Goal: Task Accomplishment & Management: Manage account settings

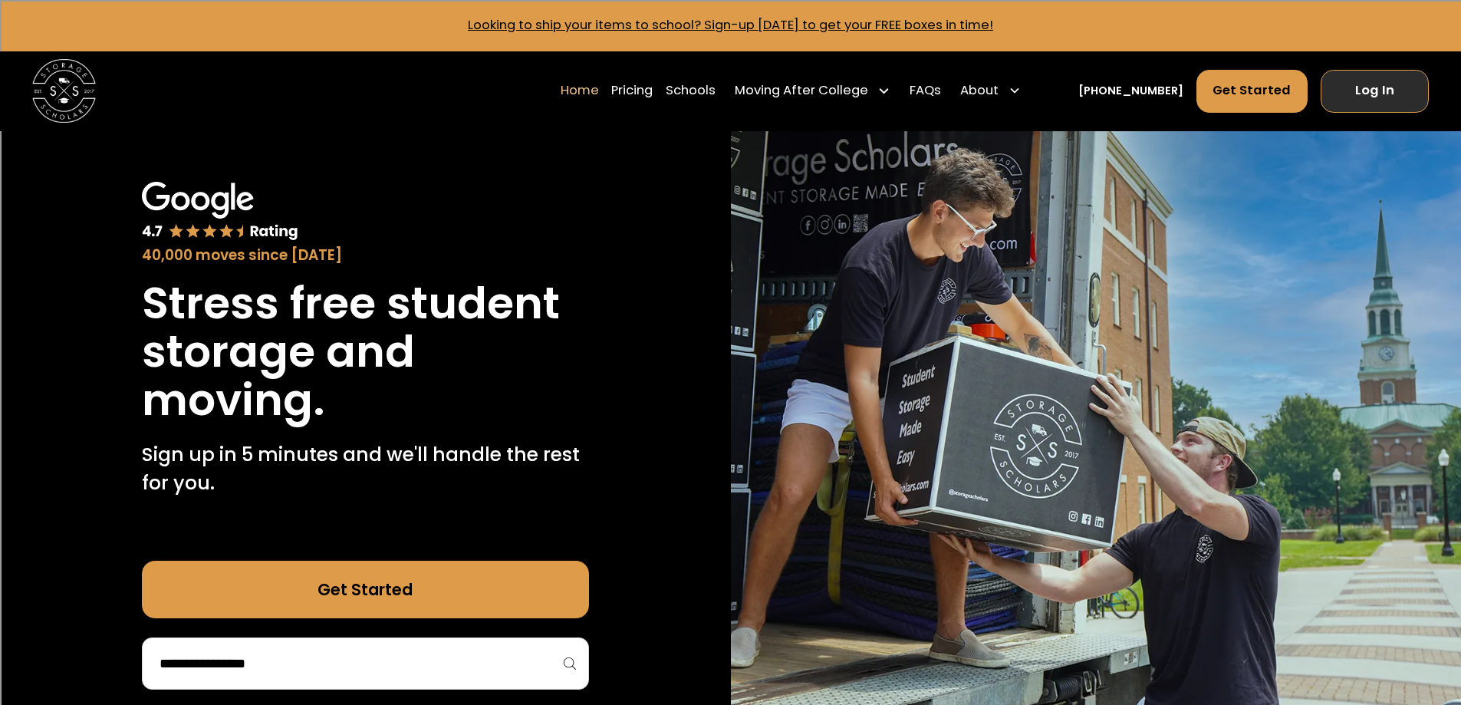
click at [1382, 91] on link "Log In" at bounding box center [1375, 91] width 108 height 43
click at [1391, 87] on link "Log In" at bounding box center [1375, 91] width 108 height 43
click at [1364, 94] on link "Log In" at bounding box center [1375, 91] width 108 height 43
